Goal: Navigation & Orientation: Go to known website

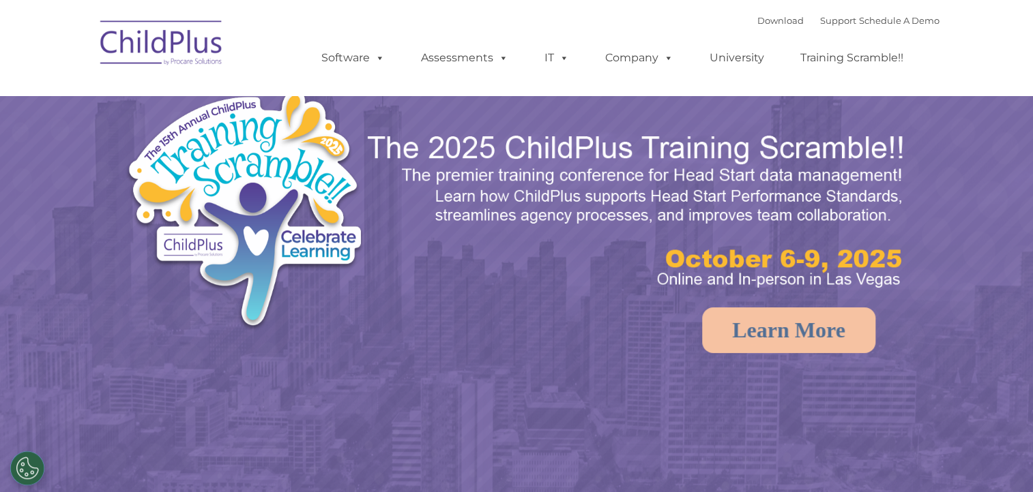
select select "MEDIUM"
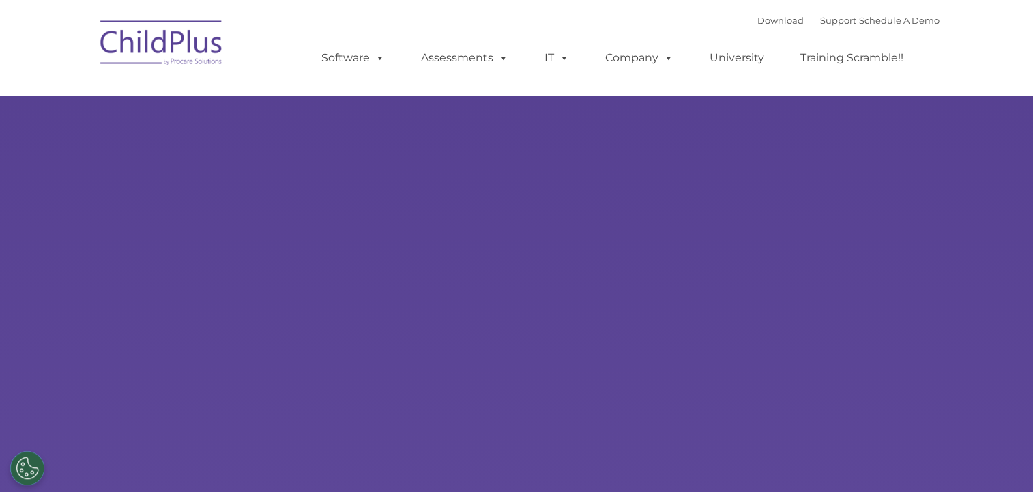
select select "MEDIUM"
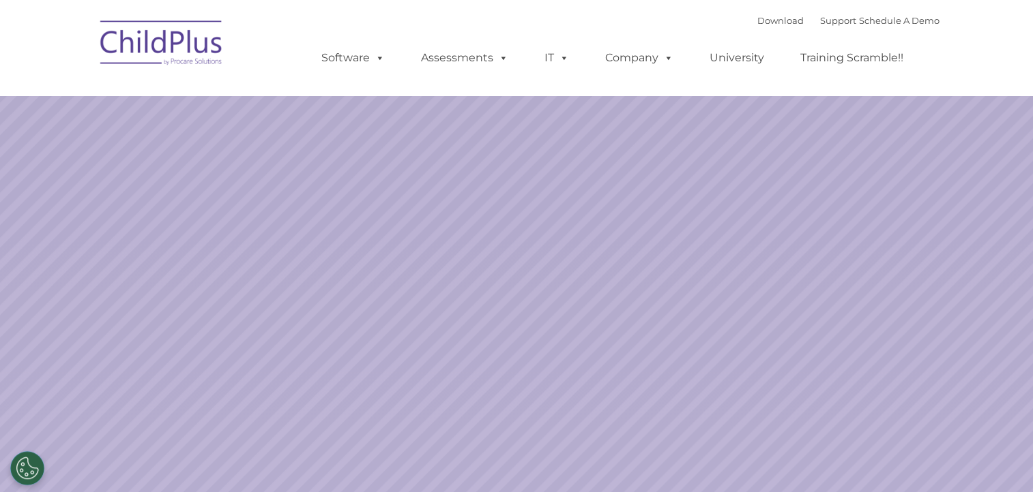
select select "MEDIUM"
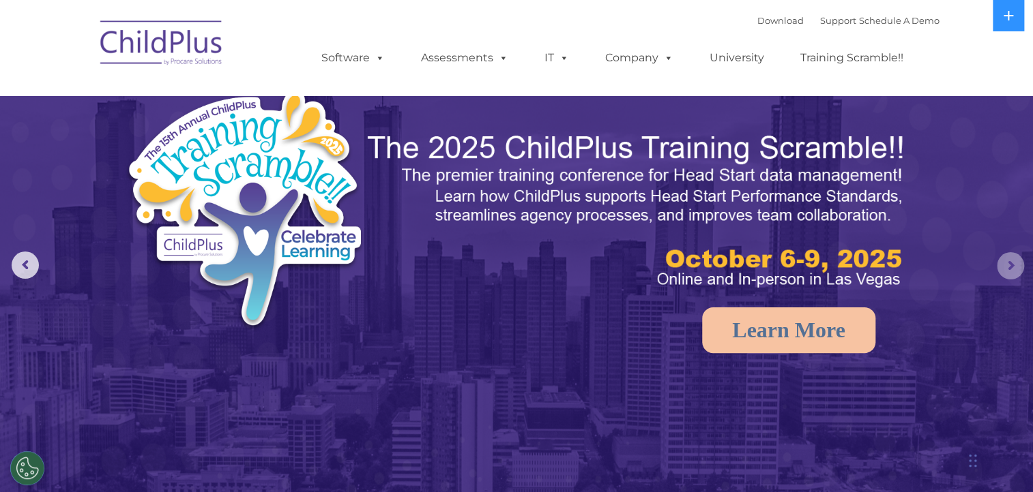
click at [1018, 260] on rs-arrow at bounding box center [1009, 265] width 27 height 27
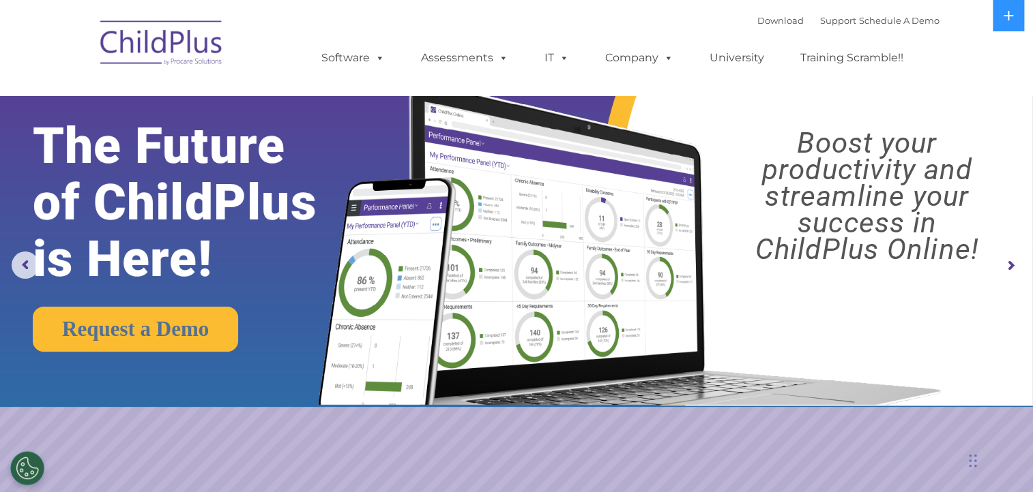
click at [1005, 275] on rs-arrow at bounding box center [1009, 265] width 27 height 27
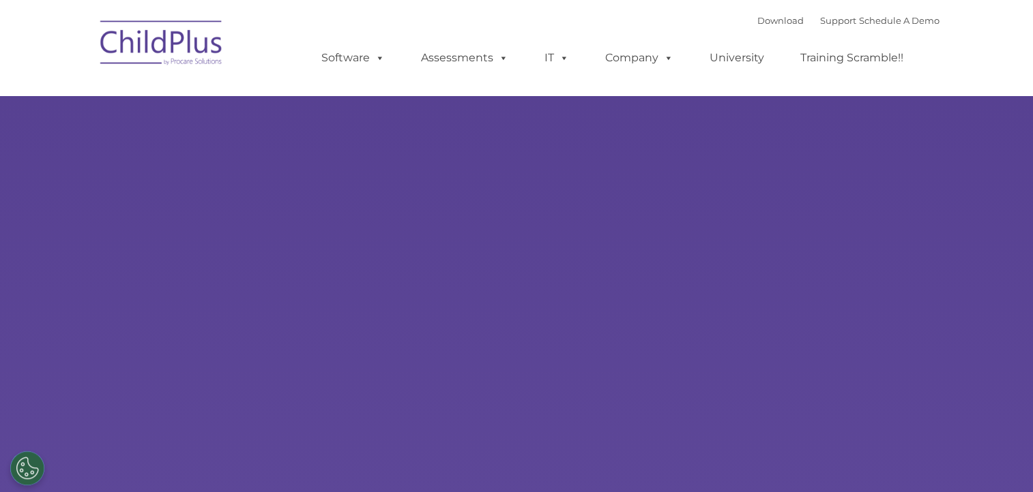
select select "MEDIUM"
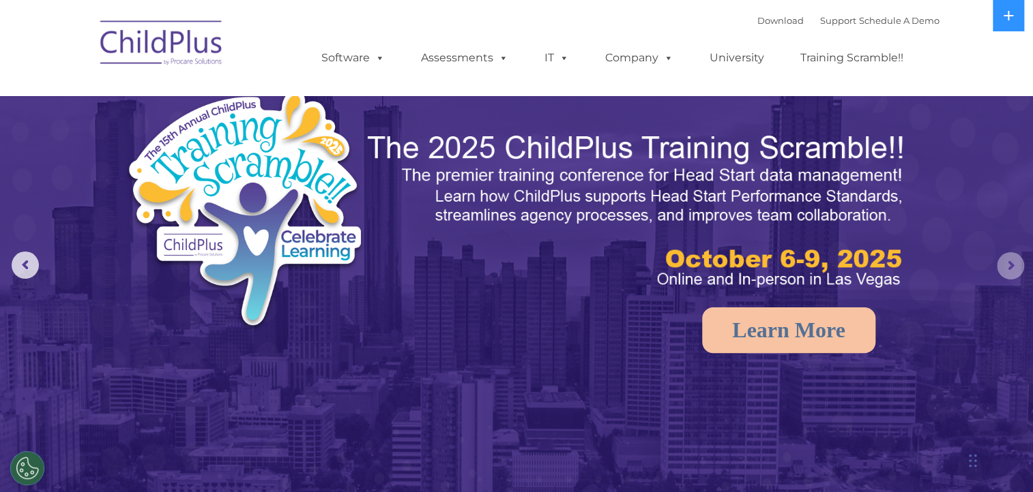
click at [1010, 263] on rs-arrow at bounding box center [1009, 265] width 27 height 27
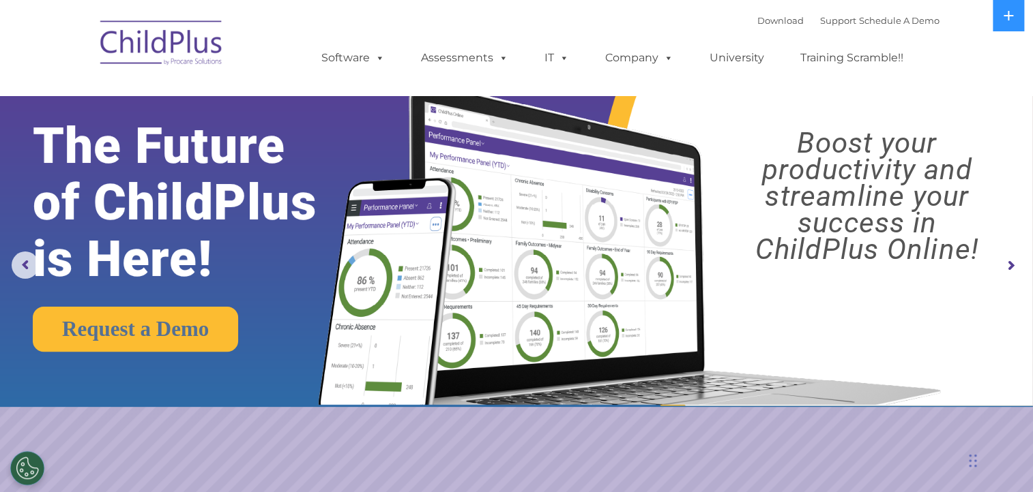
click at [1010, 263] on rs-arrow at bounding box center [1009, 265] width 27 height 27
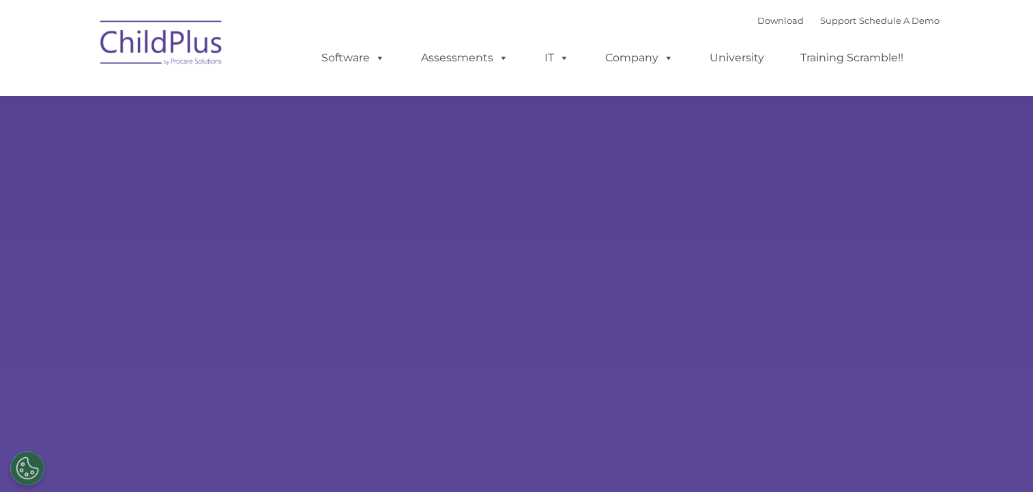
select select "MEDIUM"
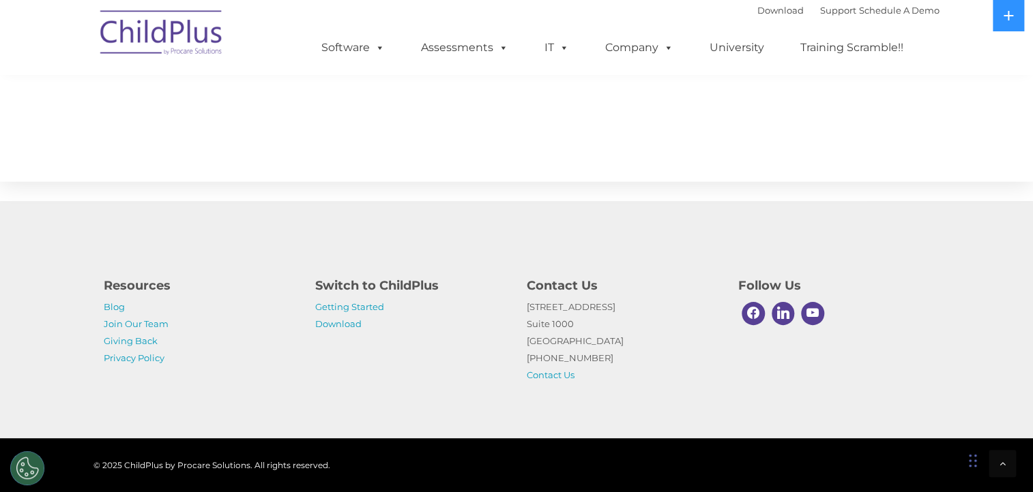
scroll to position [327, 0]
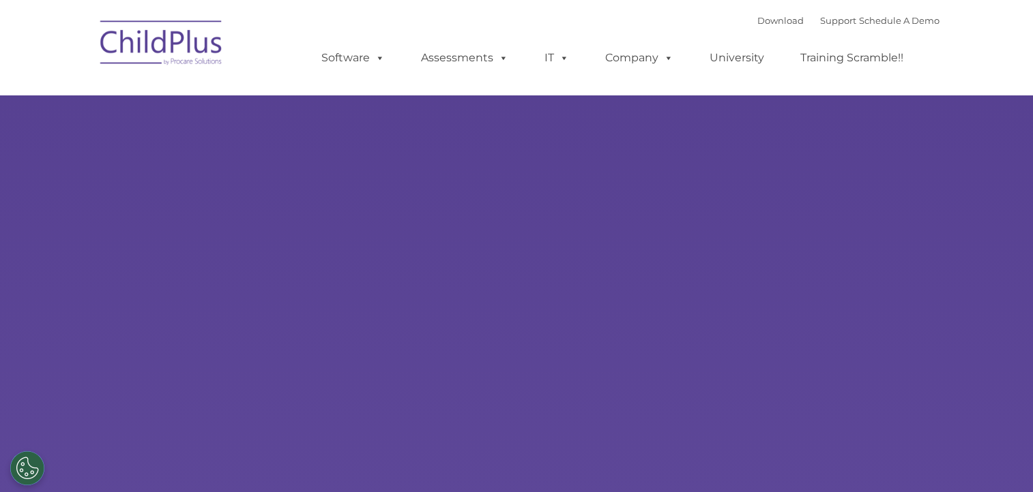
type input ""
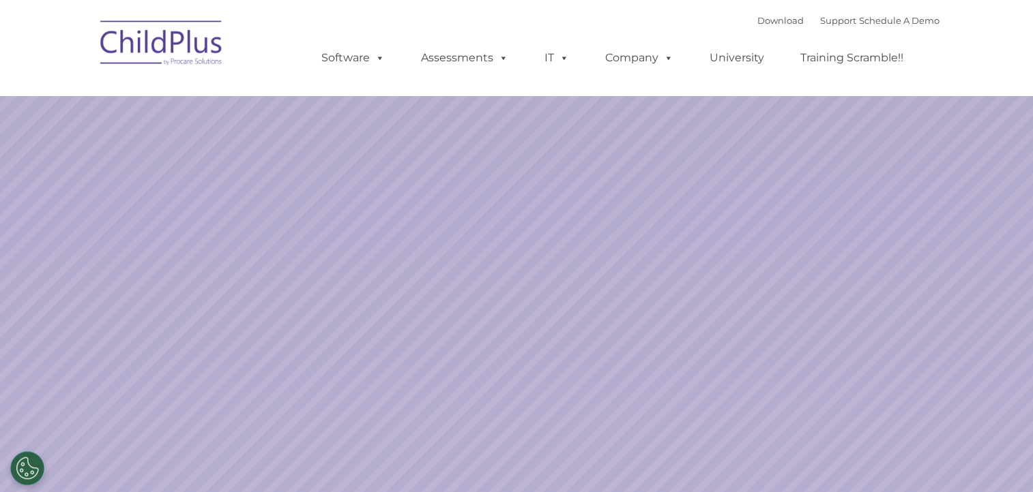
select select "MEDIUM"
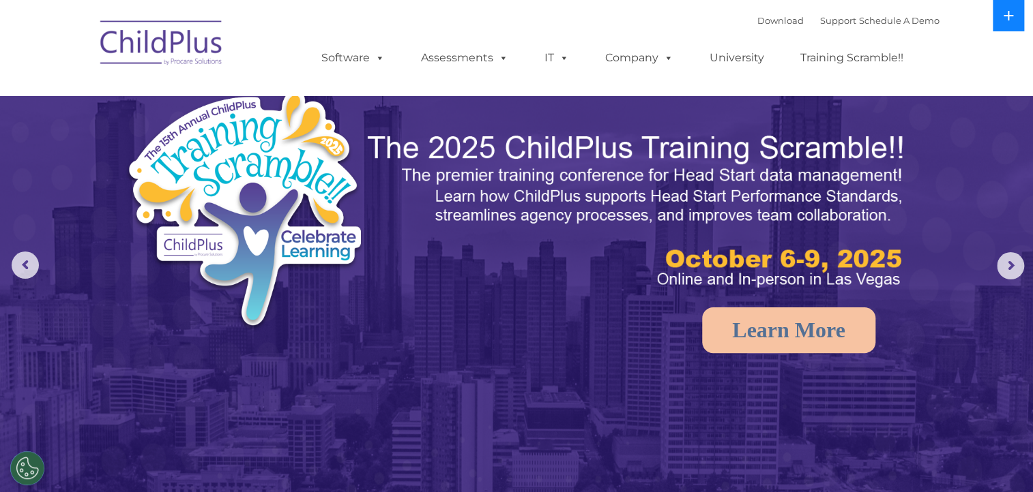
click at [1009, 28] on button at bounding box center [1007, 15] width 31 height 31
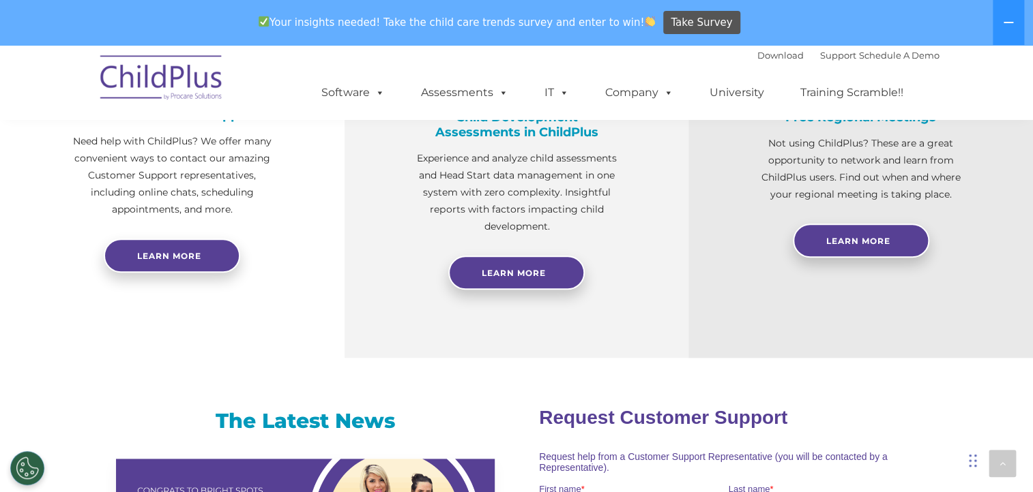
scroll to position [591, 0]
